Goal: Information Seeking & Learning: Learn about a topic

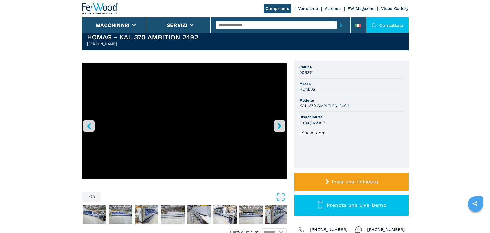
scroll to position [26, 0]
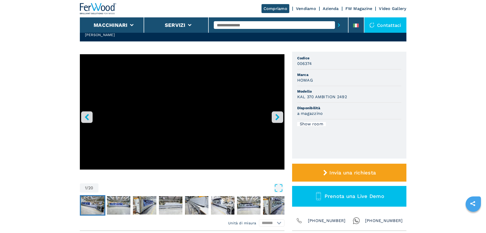
click at [103, 208] on img "Go to Slide 2" at bounding box center [92, 205] width 23 height 18
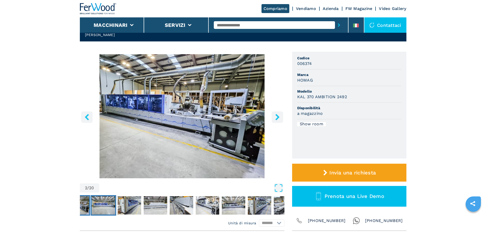
click at [105, 207] on img "Go to Slide 3" at bounding box center [103, 205] width 23 height 18
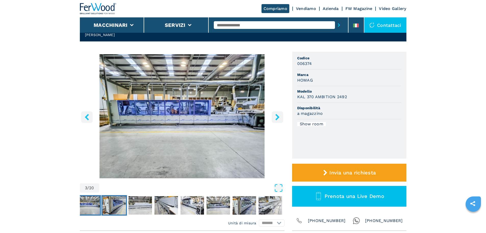
click at [119, 206] on img "Go to Slide 4" at bounding box center [113, 205] width 23 height 18
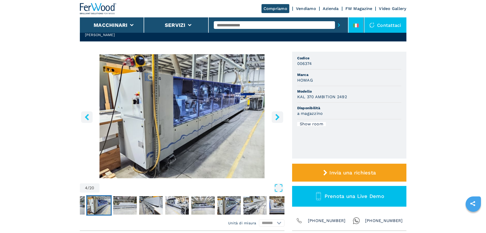
click at [354, 20] on li at bounding box center [356, 24] width 15 height 15
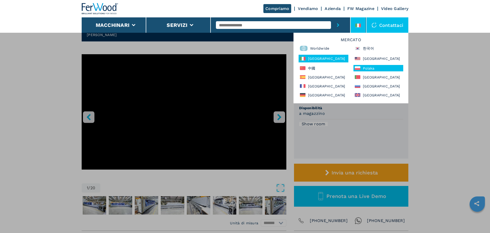
click at [368, 71] on div "Polska" at bounding box center [379, 68] width 50 height 6
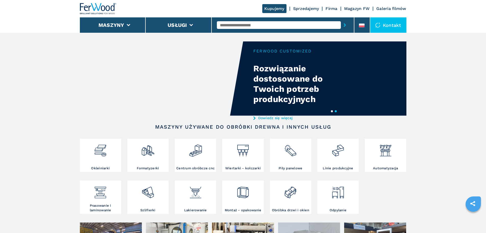
click at [277, 25] on input "text" at bounding box center [279, 25] width 124 height 8
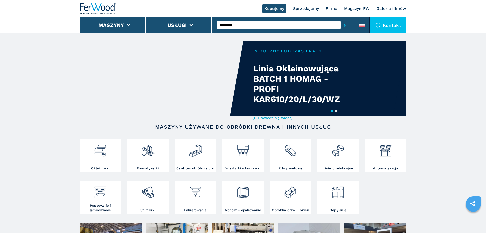
type input "********"
click at [341, 19] on button "submit-button" at bounding box center [345, 25] width 8 height 12
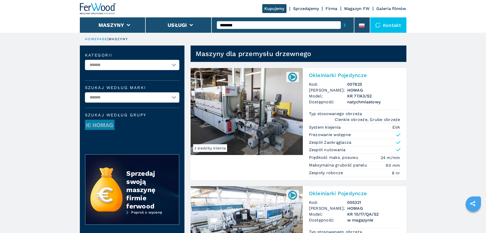
click at [236, 106] on img at bounding box center [247, 111] width 112 height 87
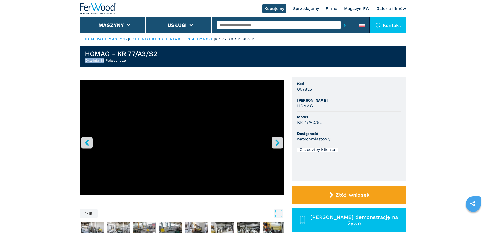
drag, startPoint x: 104, startPoint y: 61, endPoint x: 80, endPoint y: 61, distance: 24.0
click at [80, 61] on header "HOMAG - KR 77/A3/S2 Okleiniarki Pojedyncze" at bounding box center [243, 55] width 327 height 21
copy h2 "Okleiniarki"
click at [251, 25] on input "text" at bounding box center [279, 25] width 124 height 8
